Goal: Browse casually

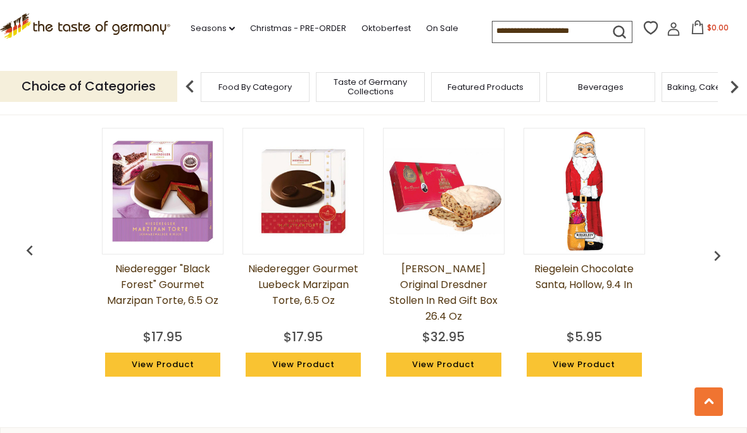
scroll to position [938, 0]
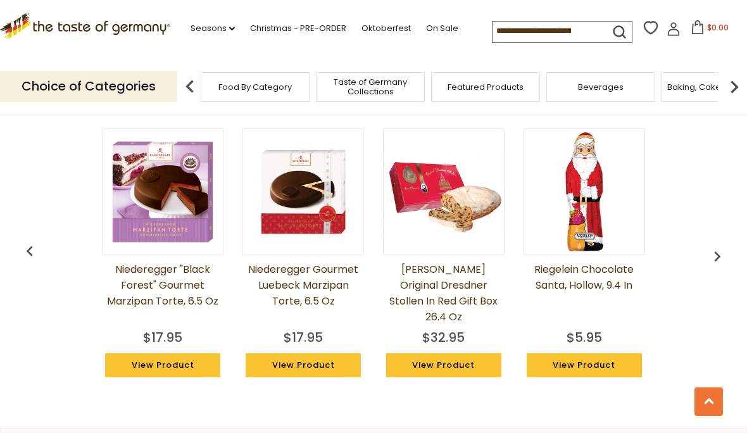
click at [712, 253] on img "button" at bounding box center [717, 256] width 20 height 20
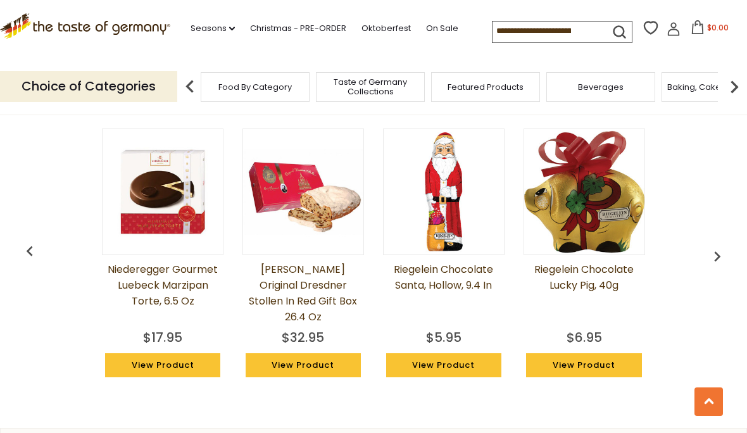
scroll to position [938, 0]
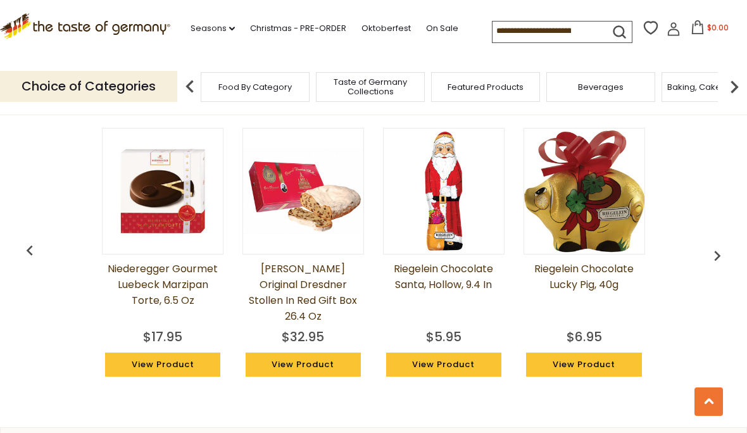
click at [711, 246] on img "button" at bounding box center [717, 256] width 20 height 20
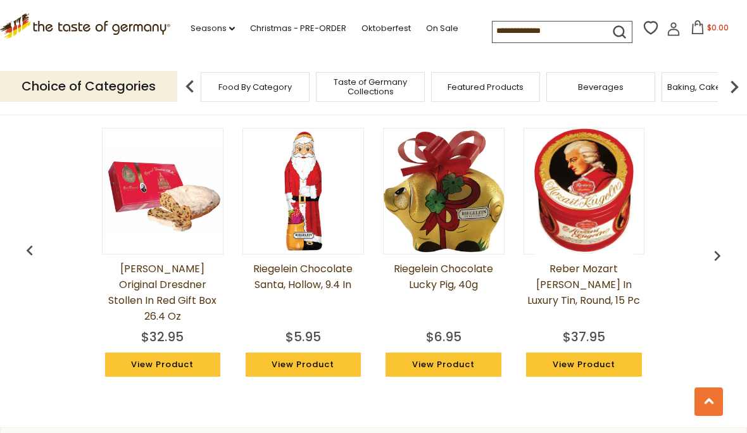
click at [721, 247] on img "button" at bounding box center [717, 256] width 20 height 20
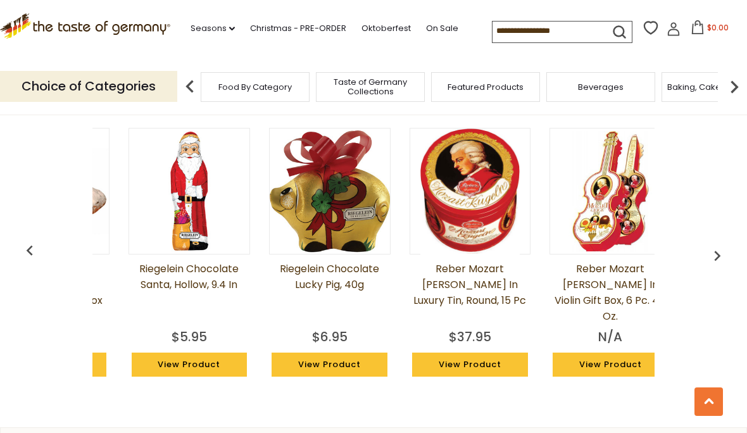
scroll to position [0, 422]
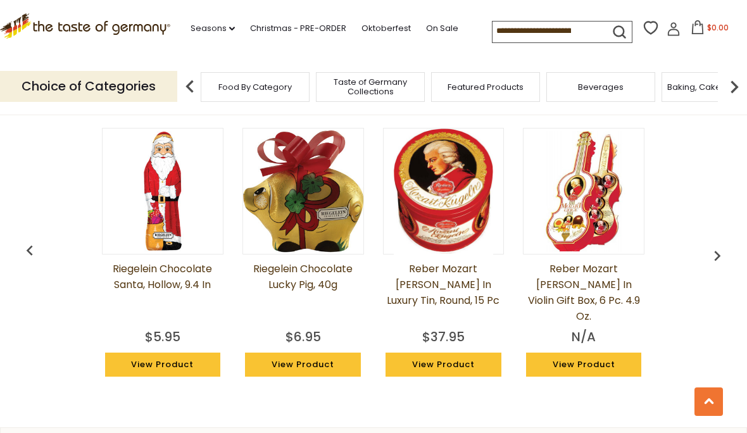
click at [710, 249] on img "button" at bounding box center [717, 256] width 20 height 20
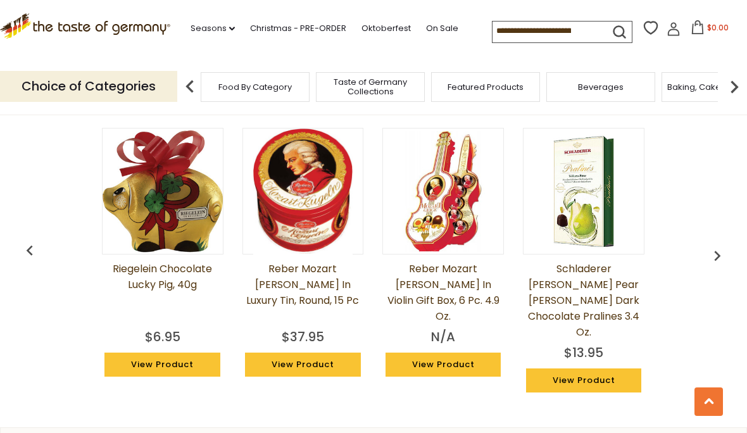
click at [725, 246] on img "button" at bounding box center [717, 256] width 20 height 20
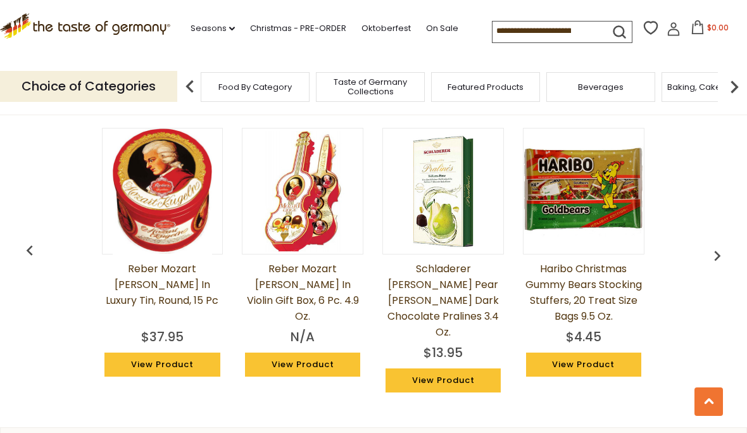
click at [725, 246] on img "button" at bounding box center [717, 256] width 20 height 20
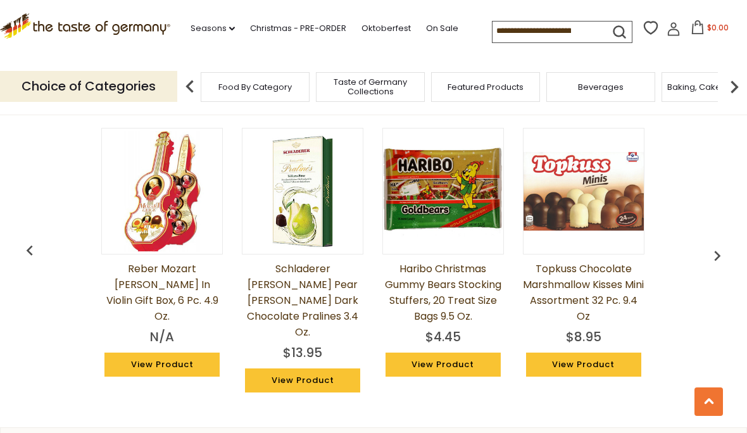
click at [719, 246] on img "button" at bounding box center [717, 256] width 20 height 20
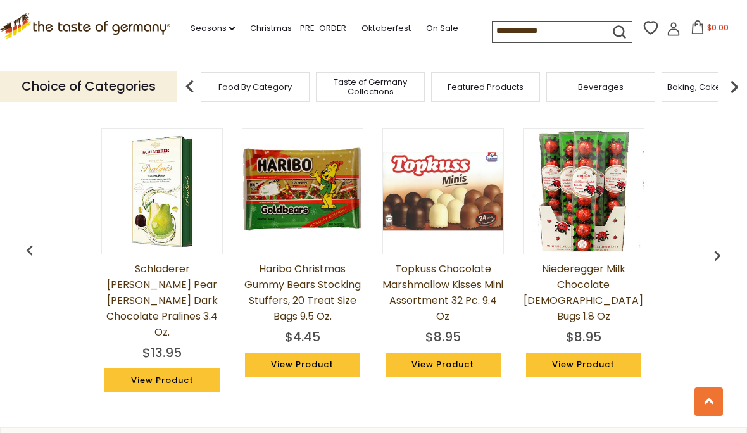
click at [725, 246] on img "button" at bounding box center [717, 256] width 20 height 20
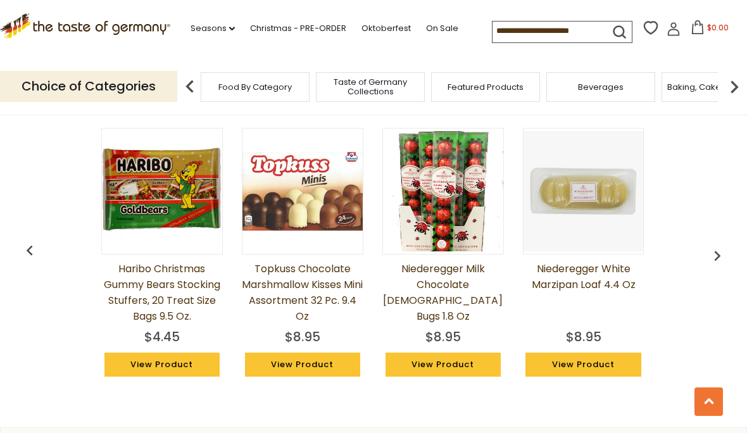
click at [726, 246] on img "button" at bounding box center [717, 256] width 20 height 20
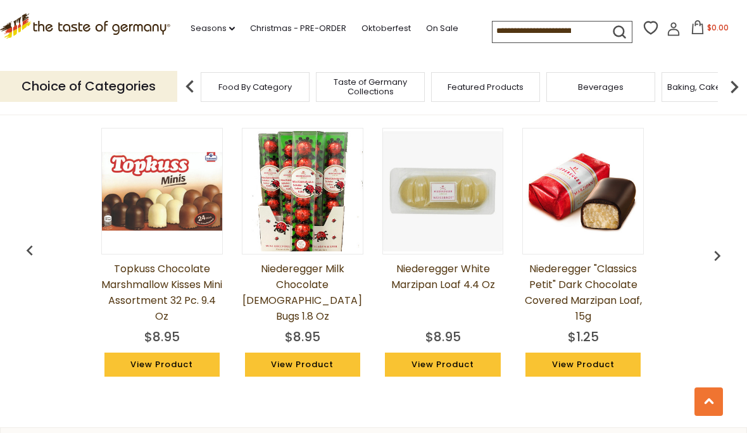
click at [724, 246] on img "button" at bounding box center [717, 256] width 20 height 20
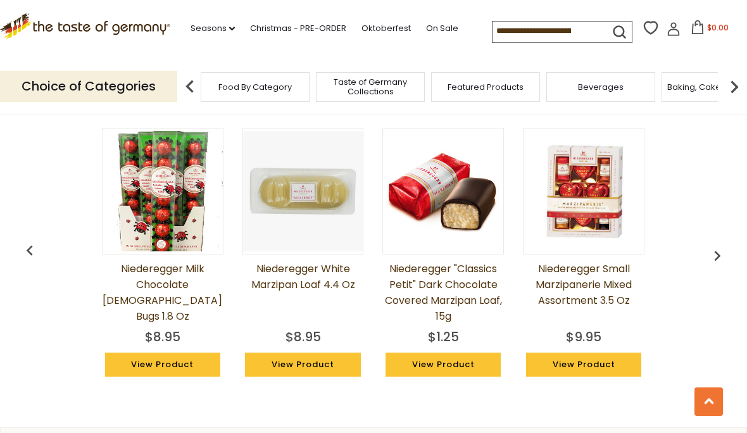
click at [727, 246] on img "button" at bounding box center [717, 256] width 20 height 20
click at [726, 246] on img "button" at bounding box center [717, 256] width 20 height 20
click at [716, 247] on img "button" at bounding box center [717, 256] width 20 height 20
click at [726, 246] on img "button" at bounding box center [717, 256] width 20 height 20
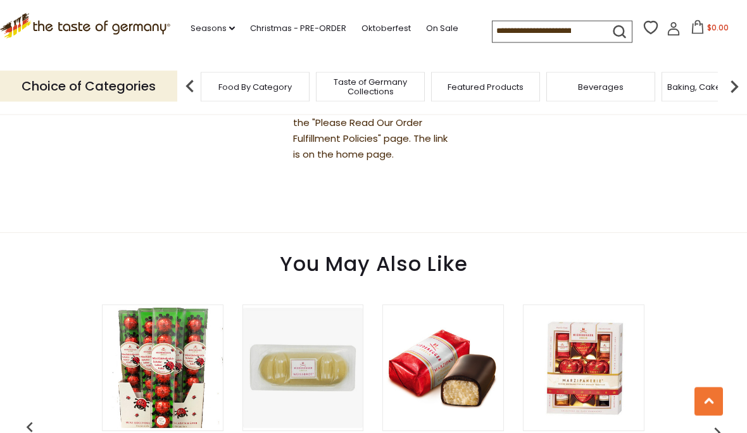
scroll to position [759, 0]
